Goal: Task Accomplishment & Management: Use online tool/utility

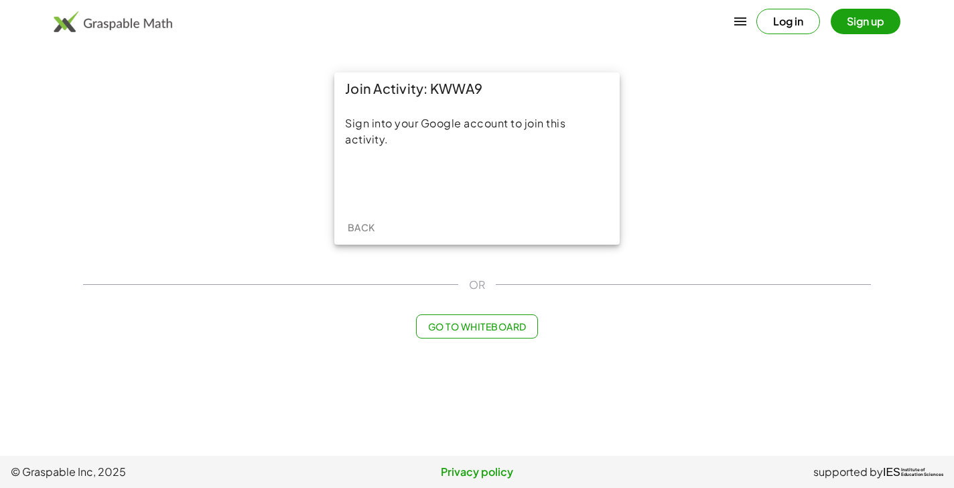
click at [457, 204] on div "Sign into your Google account to join this activity." at bounding box center [477, 157] width 286 height 105
click at [450, 188] on div "Acceder con Google. Se abre en una pestaña nueva" at bounding box center [478, 182] width 128 height 29
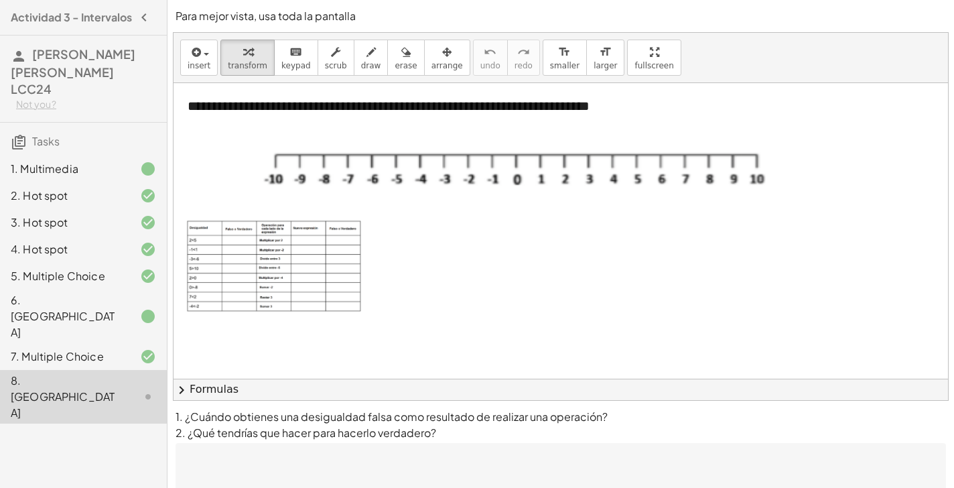
click at [140, 308] on icon at bounding box center [148, 316] width 16 height 16
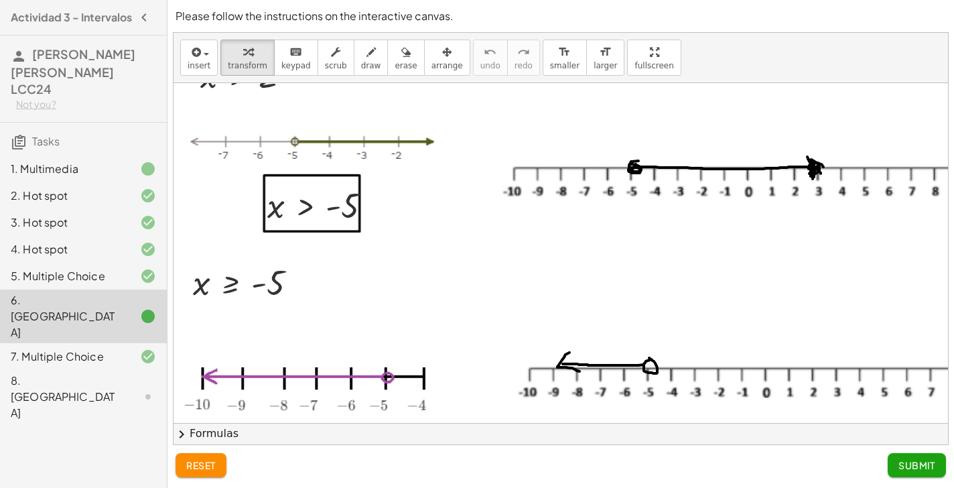
scroll to position [246, 1]
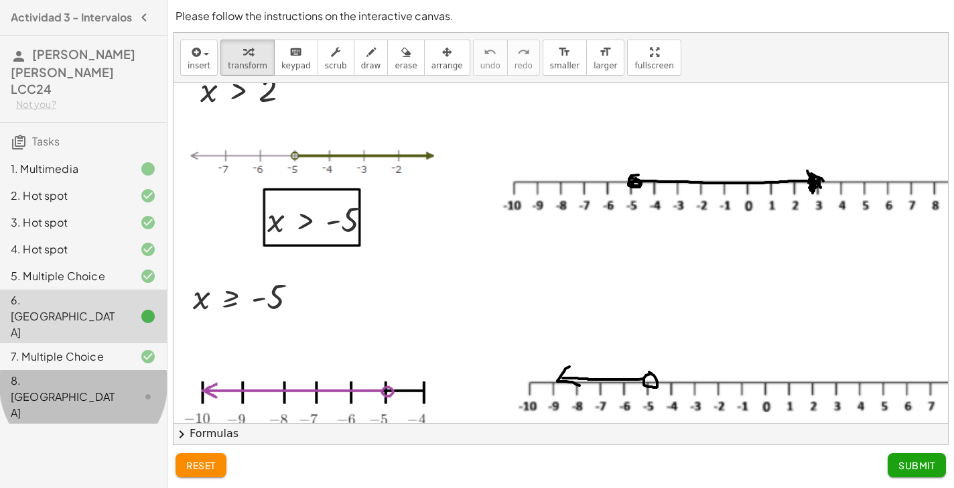
click at [93, 373] on div "8. [GEOGRAPHIC_DATA]" at bounding box center [65, 397] width 108 height 48
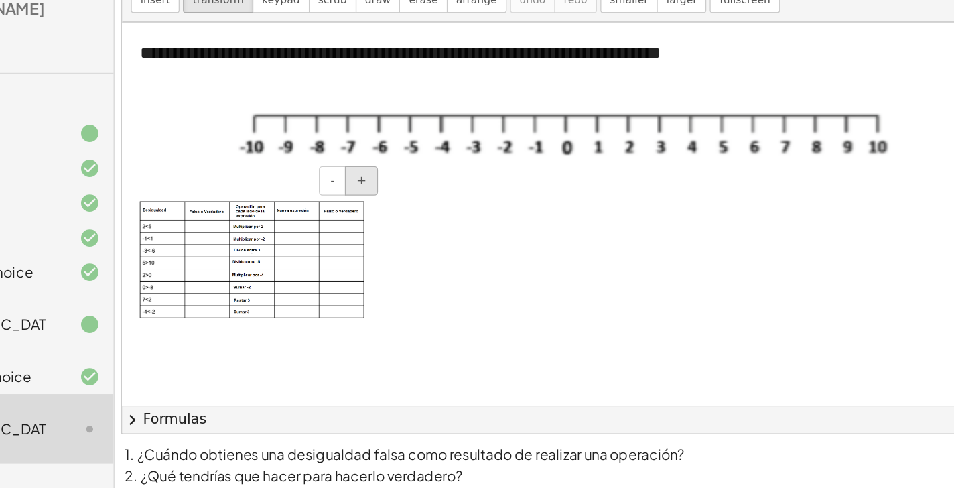
click at [346, 194] on button "+" at bounding box center [358, 205] width 25 height 23
click at [355, 199] on span "+" at bounding box center [359, 204] width 8 height 11
click at [334, 199] on span "-" at bounding box center [335, 204] width 3 height 11
click at [346, 194] on button "+" at bounding box center [358, 205] width 25 height 23
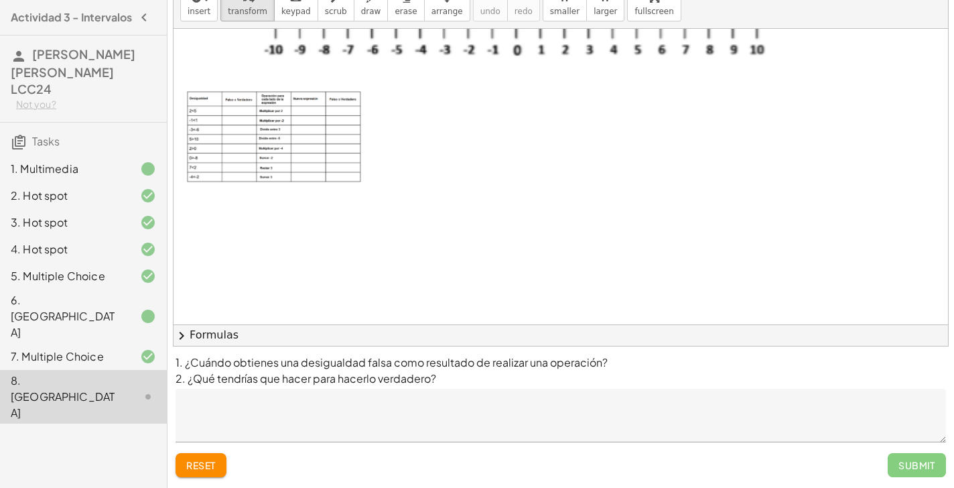
scroll to position [75, 0]
